Goal: Task Accomplishment & Management: Complete application form

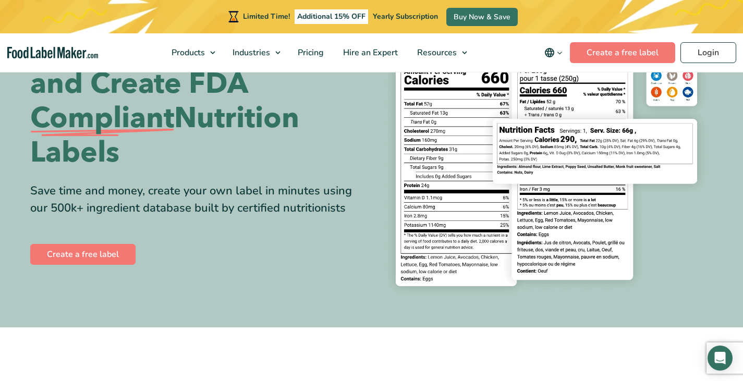
scroll to position [89, 0]
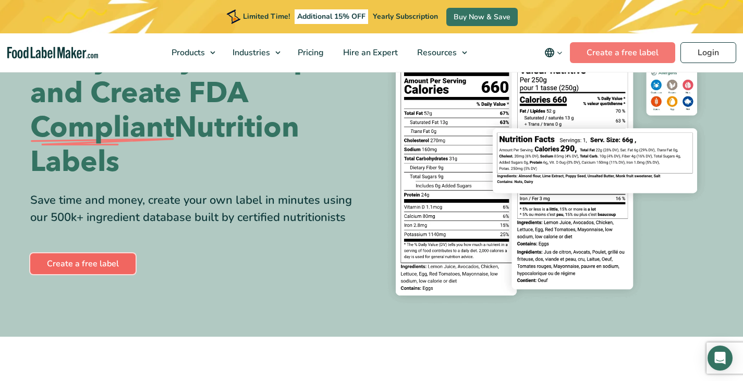
click at [87, 264] on link "Create a free label" at bounding box center [82, 263] width 105 height 21
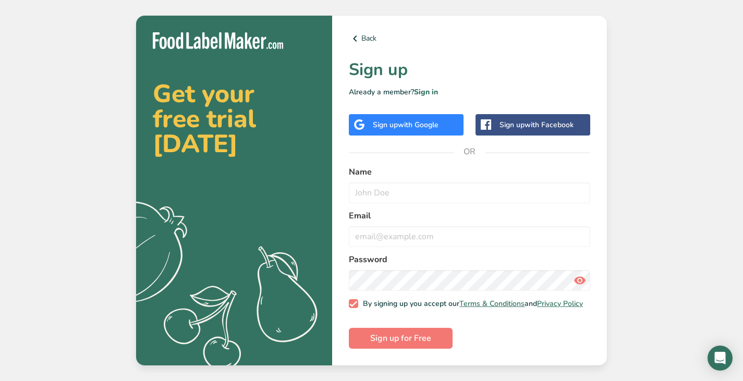
click at [404, 120] on span "with Google" at bounding box center [418, 125] width 41 height 10
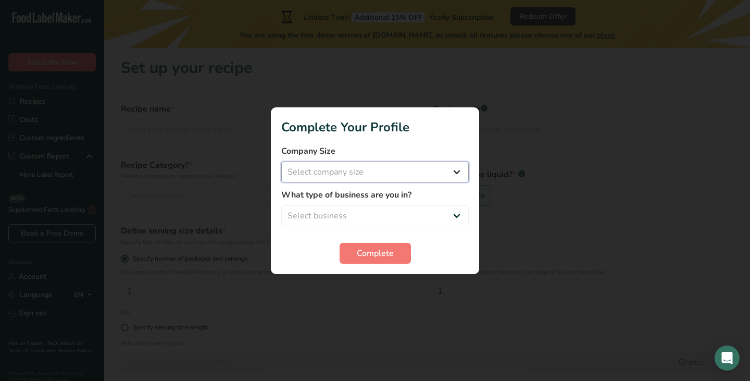
click at [407, 167] on select "Select company size Fewer than 10 Employees 10 to 50 Employees 51 to 500 Employ…" at bounding box center [375, 172] width 188 height 21
select select "1"
click at [281, 162] on select "Select company size Fewer than 10 Employees 10 to 50 Employees 51 to 500 Employ…" at bounding box center [375, 172] width 188 height 21
click at [363, 217] on select "Select business Packaged Food Manufacturer Restaurant & Cafe Bakery Meal Plans …" at bounding box center [375, 215] width 188 height 21
select select "5"
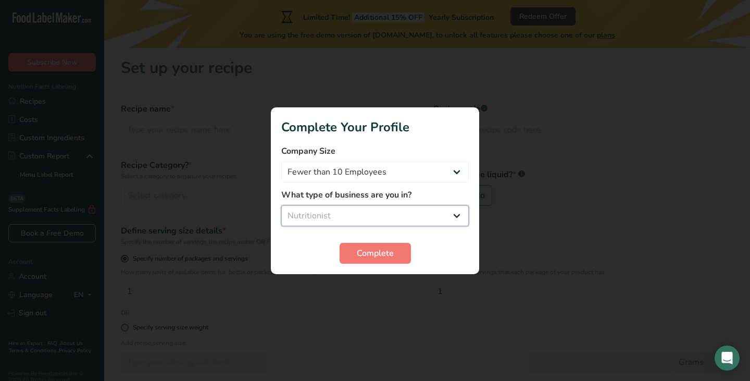
click at [281, 205] on select "Select business Packaged Food Manufacturer Restaurant & Cafe Bakery Meal Plans …" at bounding box center [375, 215] width 188 height 21
click at [376, 258] on span "Complete" at bounding box center [375, 253] width 37 height 13
